Goal: Task Accomplishment & Management: Manage account settings

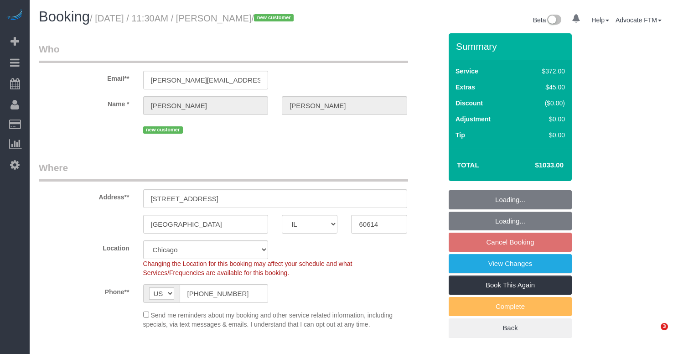
select select "IL"
select select "514"
select select "6"
select select "1"
select select "10"
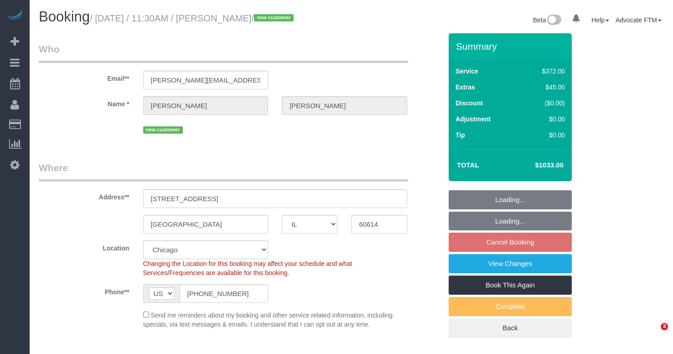
select select "number:1"
select select "number:58"
select select "number:138"
select select "number:104"
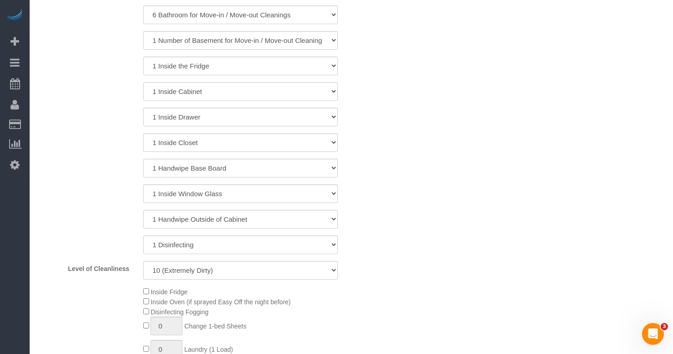
scroll to position [365, 0]
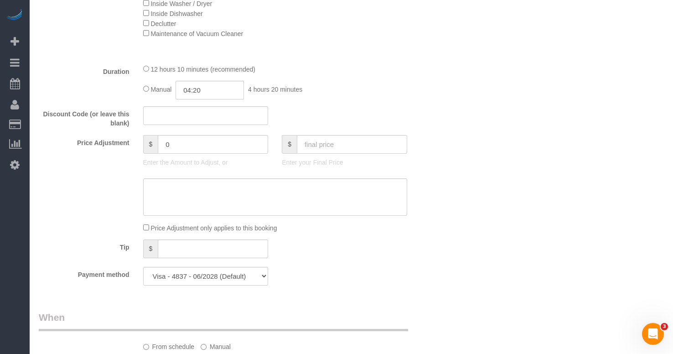
click at [516, 198] on div "Who Email** [PERSON_NAME][EMAIL_ADDRESS][PERSON_NAME][DOMAIN_NAME] Name * [PERS…" at bounding box center [351, 285] width 625 height 2147
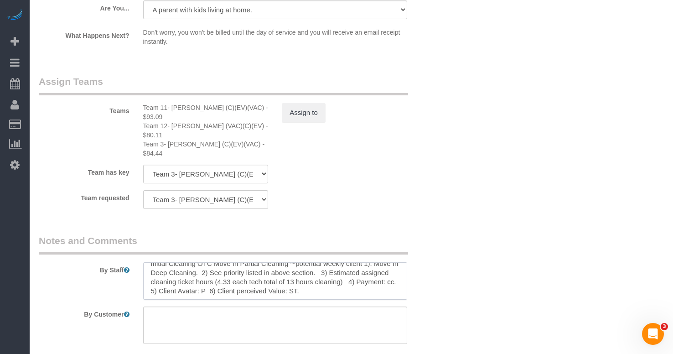
scroll to position [9, 0]
click at [267, 262] on textarea at bounding box center [275, 280] width 264 height 37
click at [233, 262] on textarea at bounding box center [275, 280] width 264 height 37
click at [219, 262] on textarea at bounding box center [275, 280] width 264 height 37
drag, startPoint x: 228, startPoint y: 255, endPoint x: 217, endPoint y: 255, distance: 11.4
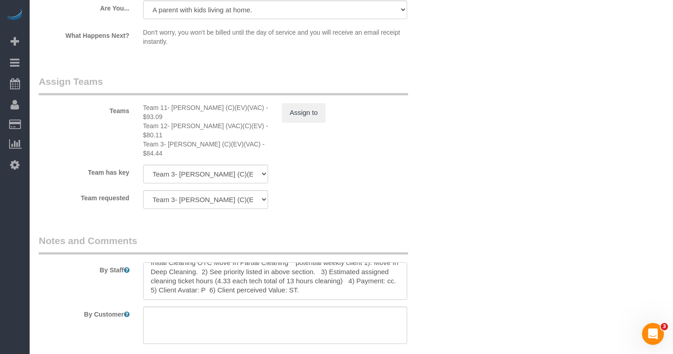
click at [217, 262] on textarea at bounding box center [275, 280] width 264 height 37
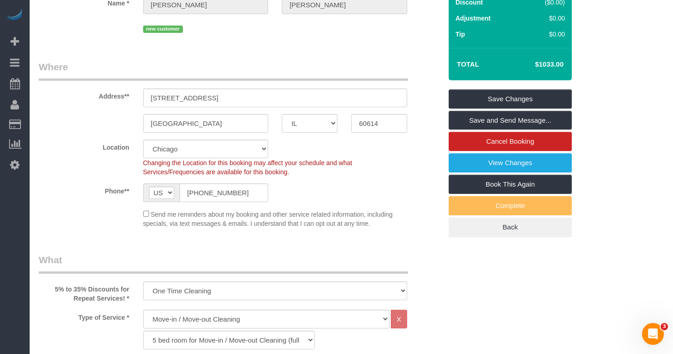
scroll to position [0, 0]
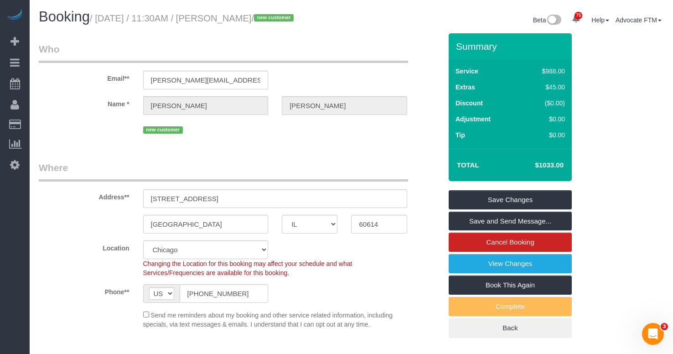
drag, startPoint x: 641, startPoint y: 59, endPoint x: 628, endPoint y: 66, distance: 15.3
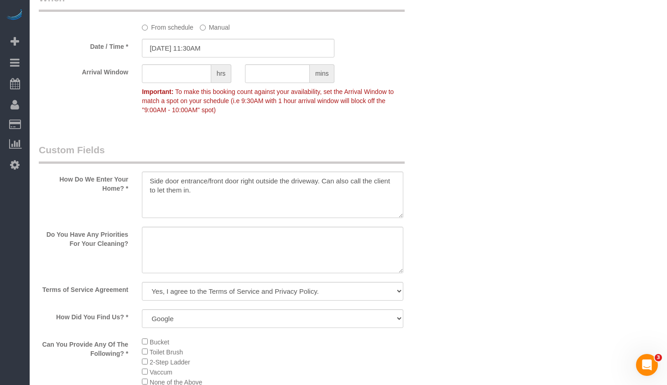
scroll to position [1323, 0]
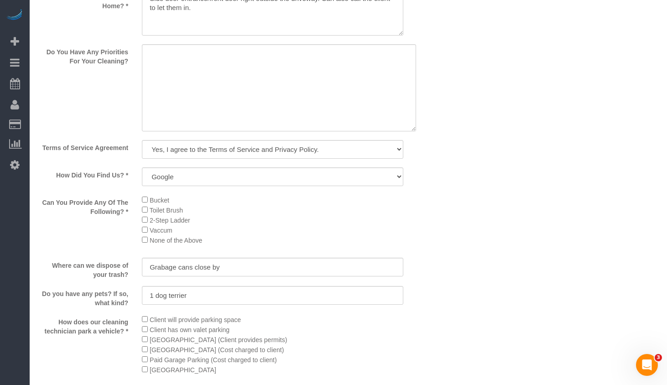
drag, startPoint x: 401, startPoint y: 87, endPoint x: 524, endPoint y: 286, distance: 234.4
click at [416, 131] on textarea at bounding box center [279, 87] width 274 height 87
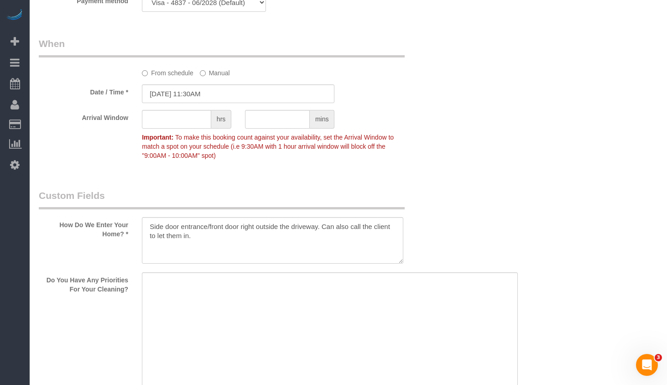
scroll to position [866, 0]
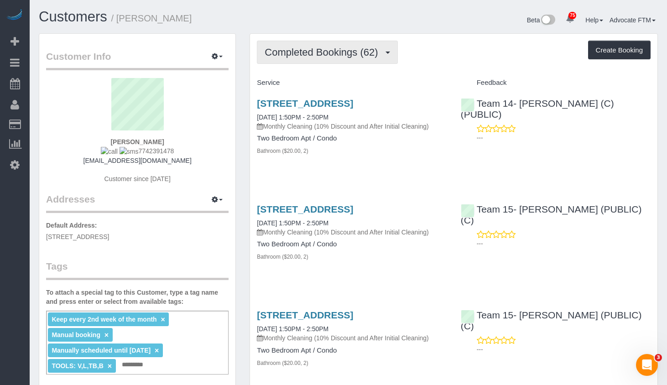
click at [364, 56] on span "Completed Bookings (62)" at bounding box center [324, 52] width 118 height 11
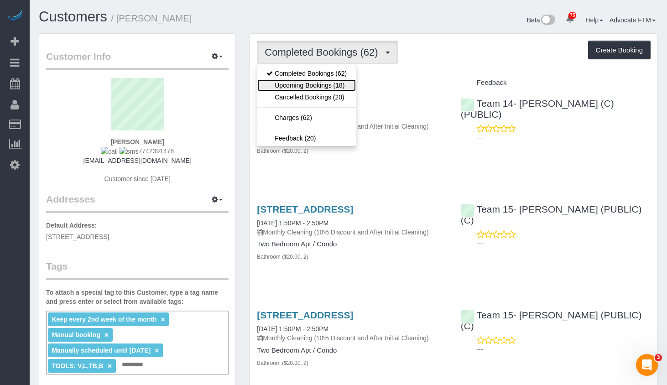
click at [342, 89] on link "Upcoming Bookings (18)" at bounding box center [306, 85] width 99 height 12
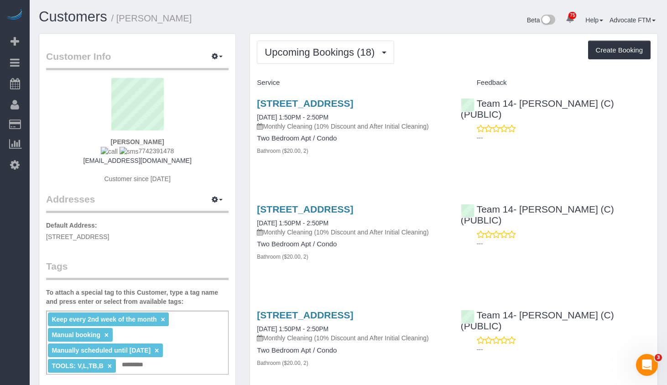
click at [449, 50] on div "Upcoming Bookings (18) Completed Bookings (62) Upcoming Bookings (18) Cancelled…" at bounding box center [454, 52] width 394 height 23
